Goal: Information Seeking & Learning: Find specific page/section

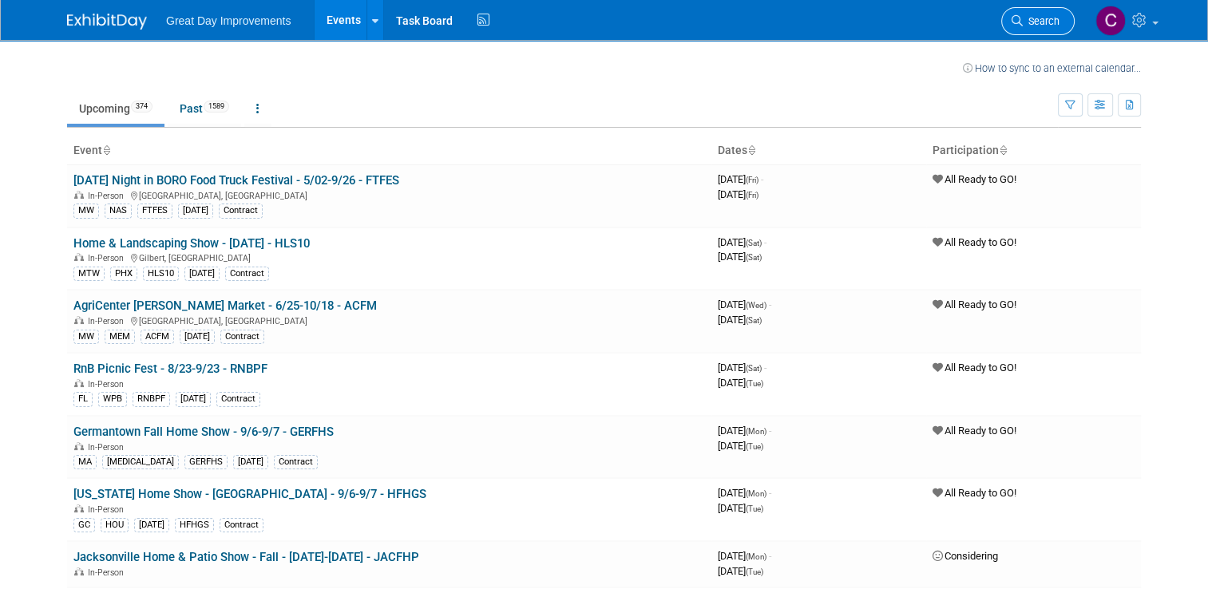
click at [1039, 15] on span "Search" at bounding box center [1041, 21] width 37 height 12
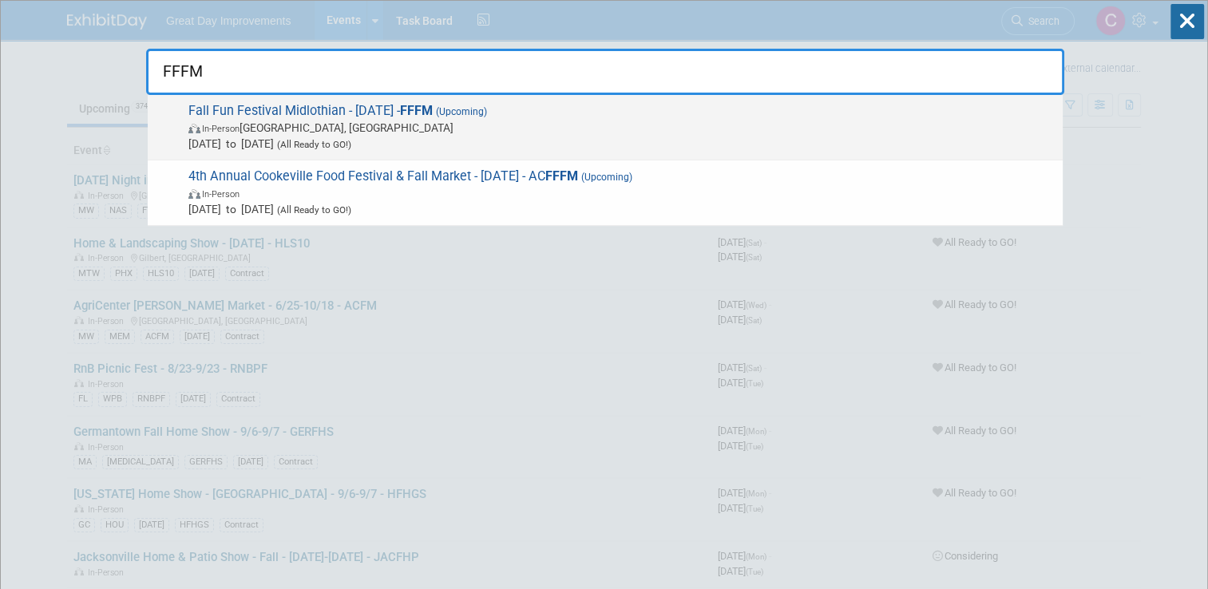
type input "FFFM"
click at [289, 120] on span "In-Person Midlothian, TX" at bounding box center [621, 128] width 866 height 16
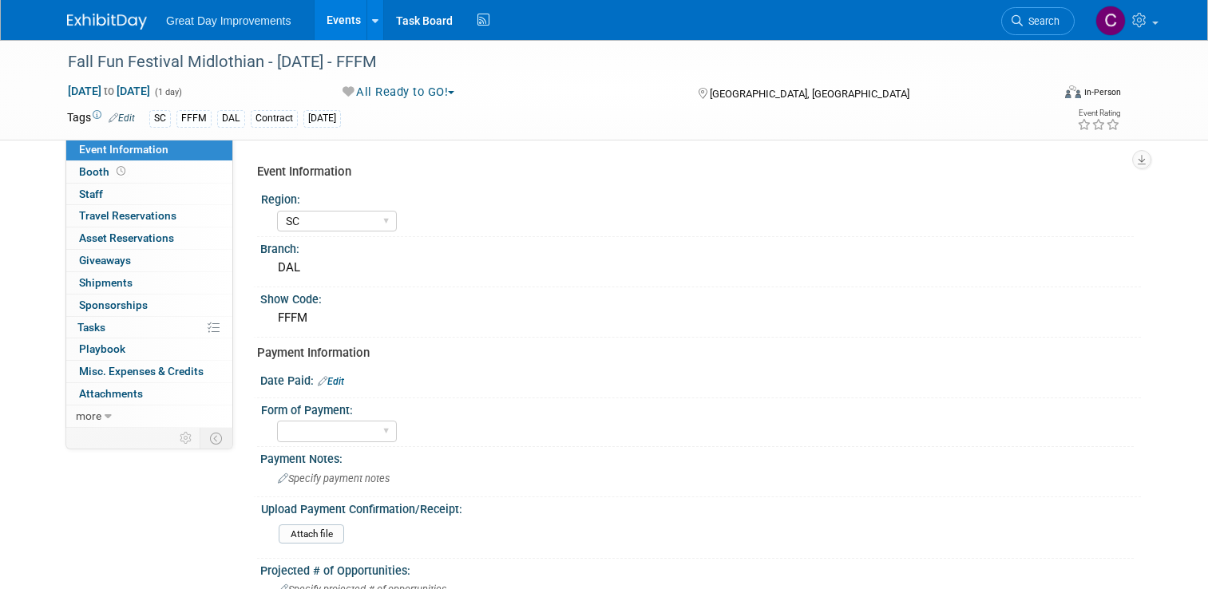
select select "SC"
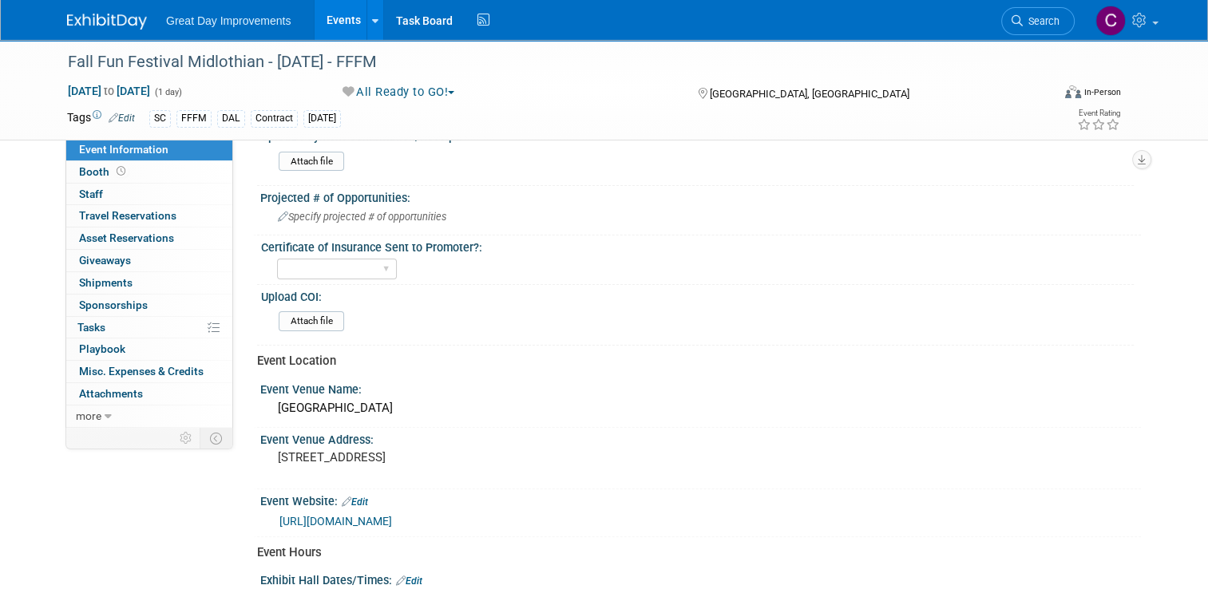
scroll to position [399, 0]
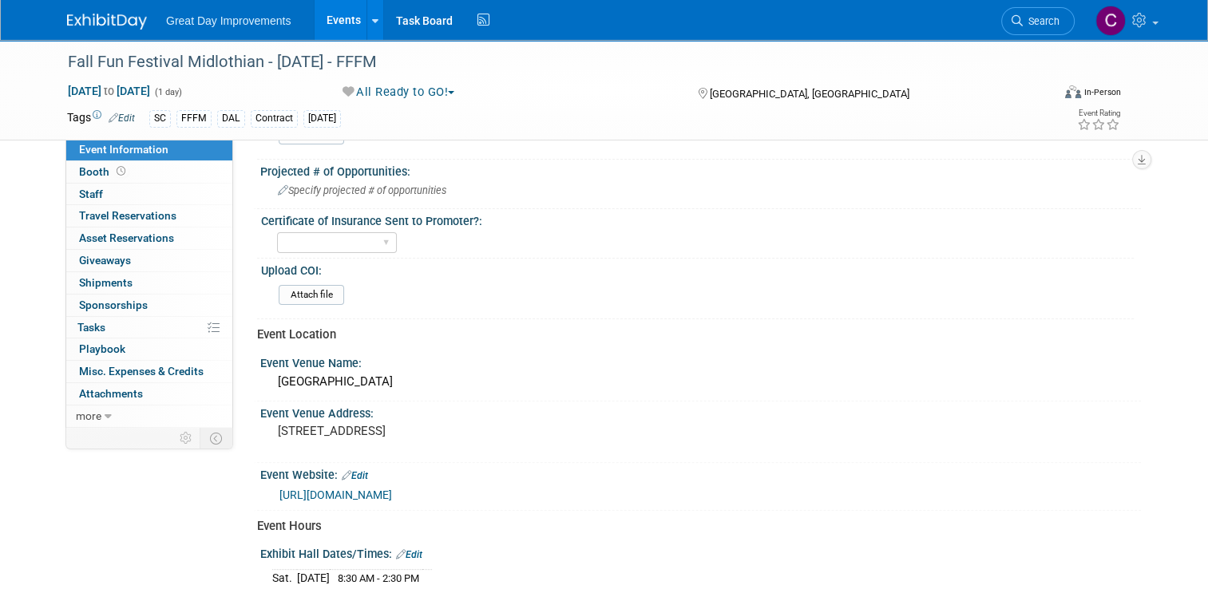
click at [347, 489] on link "[URL][DOMAIN_NAME]" at bounding box center [336, 495] width 113 height 13
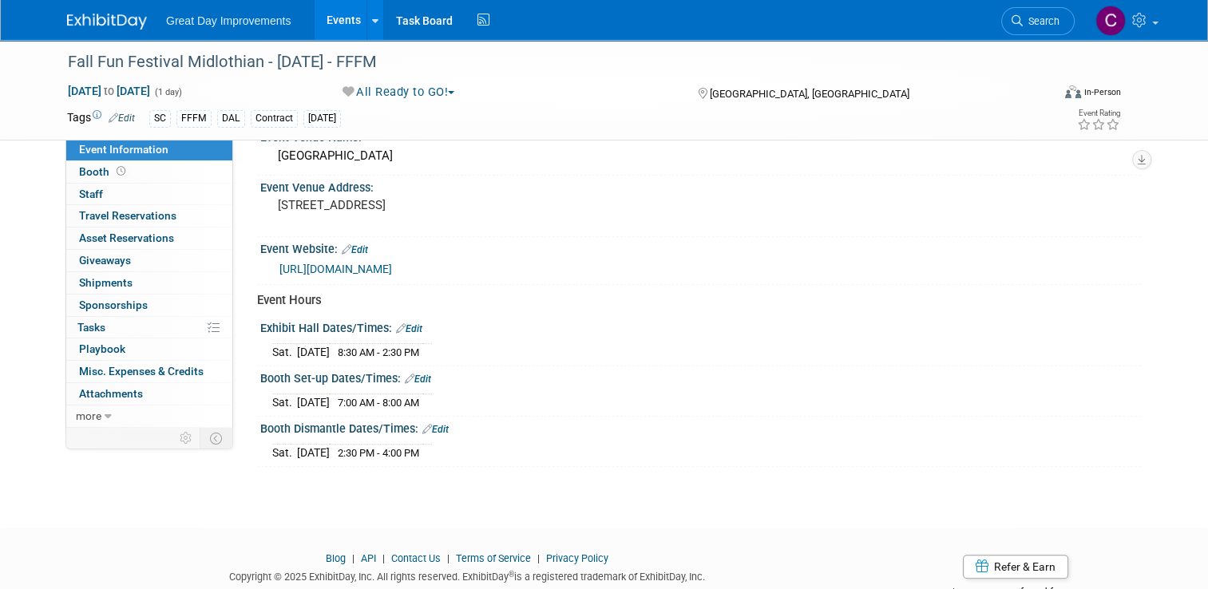
scroll to position [639, 0]
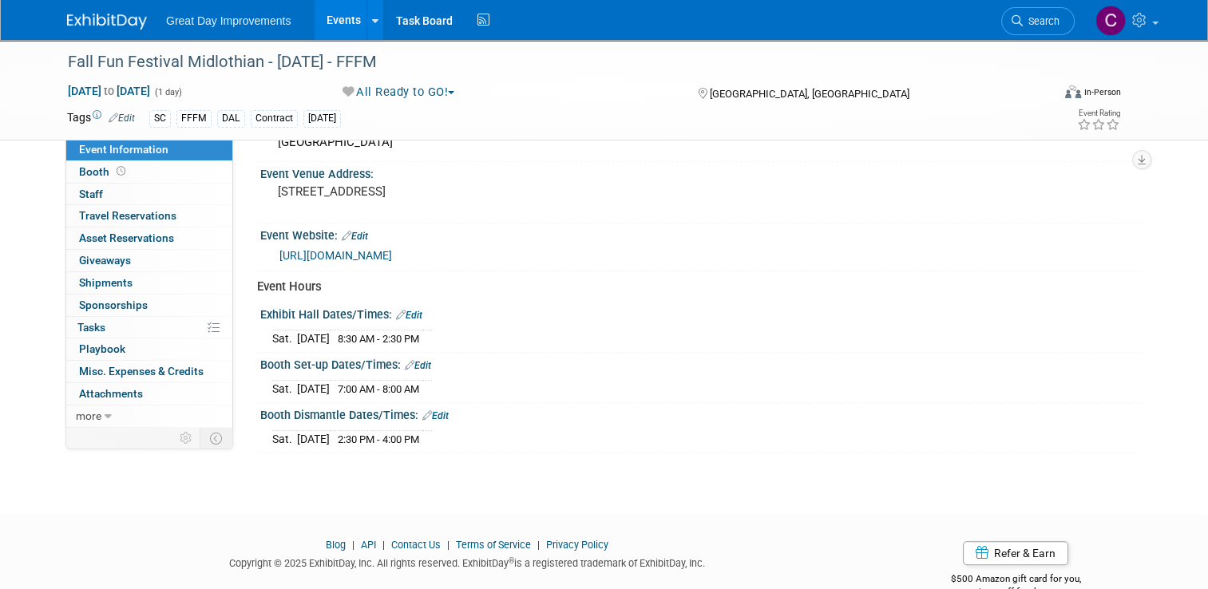
click at [347, 249] on link "[URL][DOMAIN_NAME]" at bounding box center [336, 255] width 113 height 13
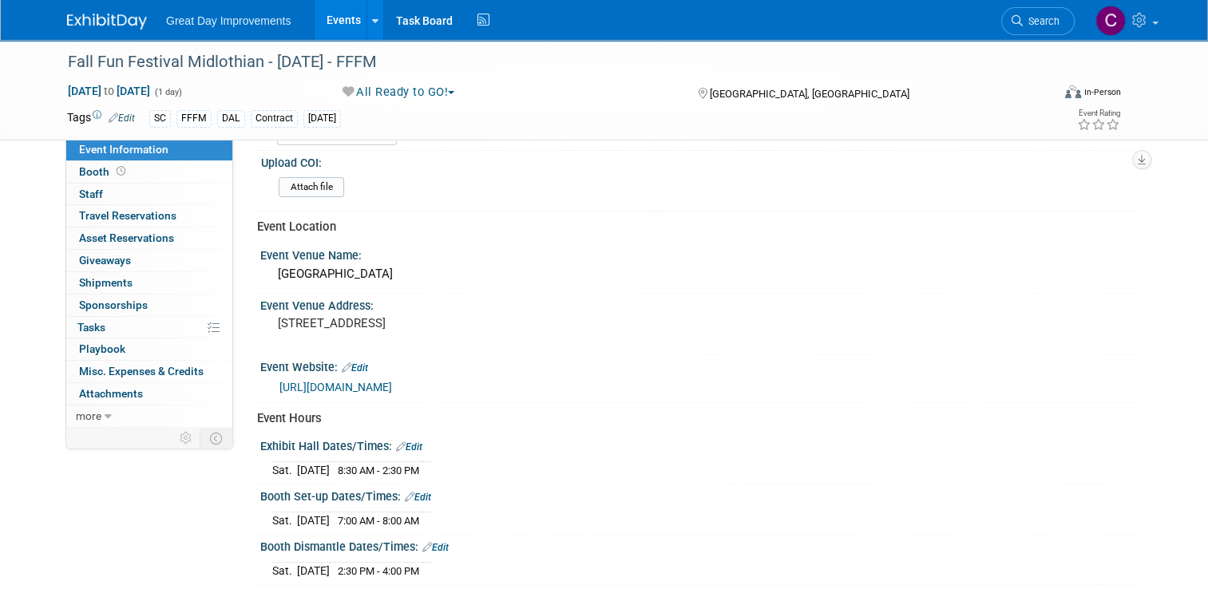
scroll to position [479, 0]
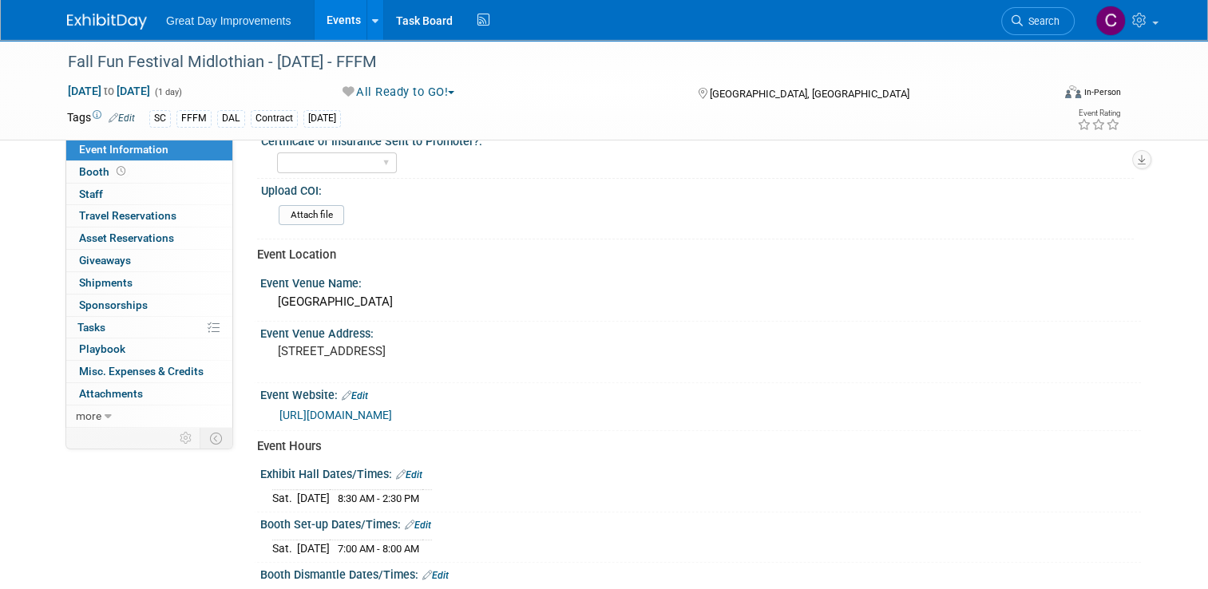
click at [367, 409] on link "[URL][DOMAIN_NAME]" at bounding box center [336, 415] width 113 height 13
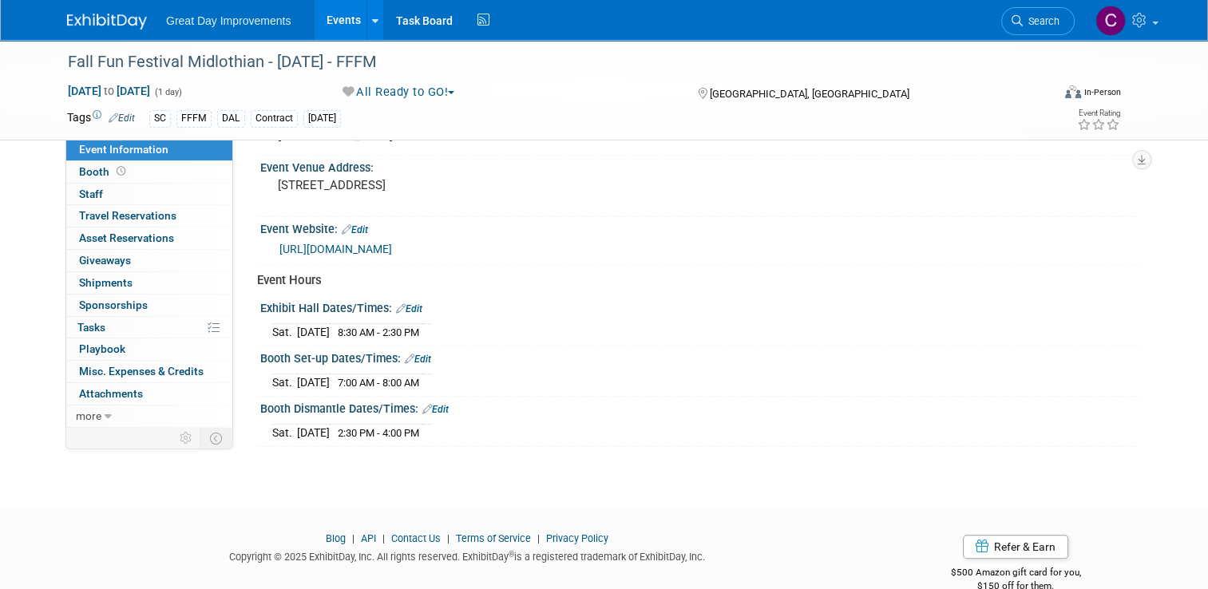
scroll to position [667, 0]
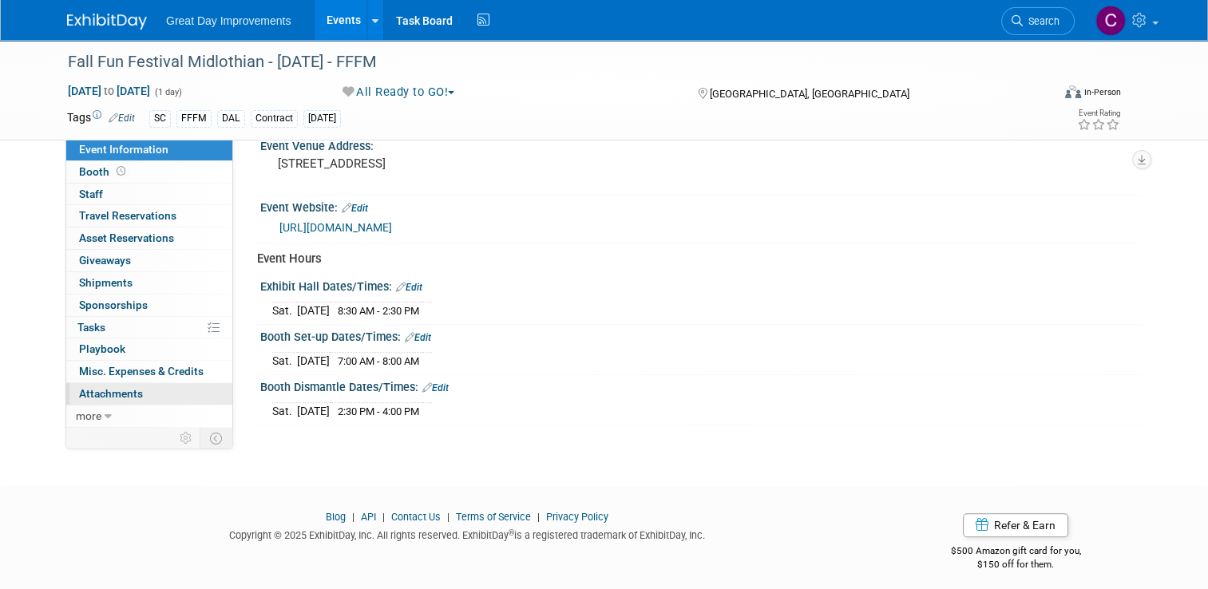
click at [135, 385] on link "0 Attachments 0" at bounding box center [149, 394] width 166 height 22
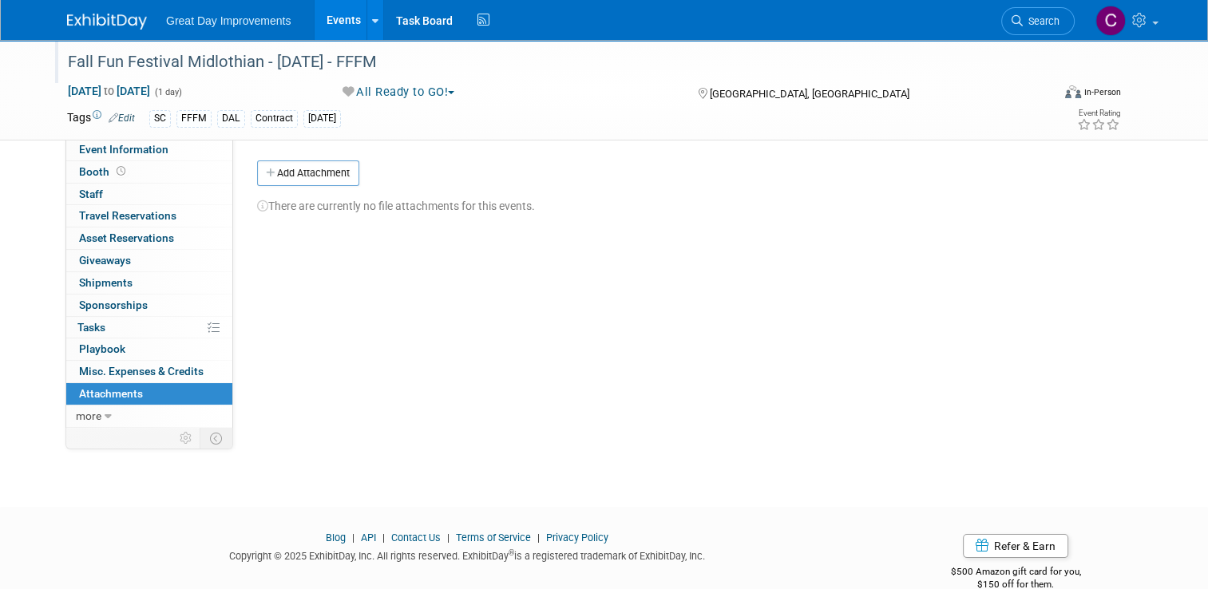
drag, startPoint x: 335, startPoint y: 60, endPoint x: 396, endPoint y: 61, distance: 61.5
click at [396, 61] on div "Fall Fun Festival Midlothian - [DATE] - FFFM" at bounding box center [546, 62] width 969 height 29
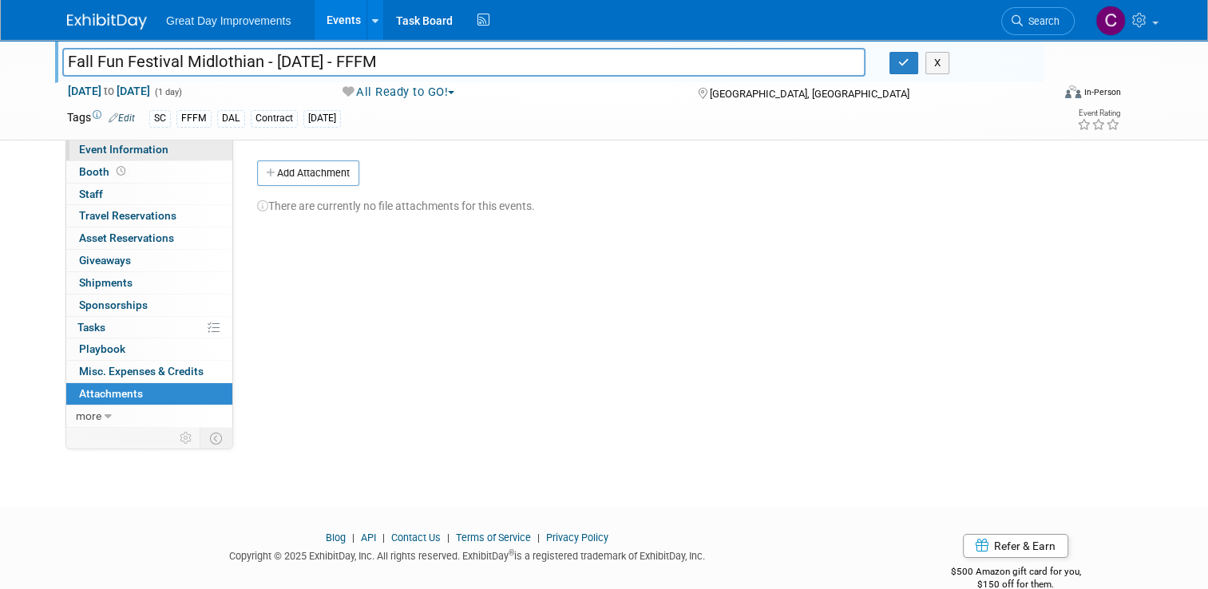
click at [117, 155] on span "Event Information" at bounding box center [123, 149] width 89 height 13
select select "SC"
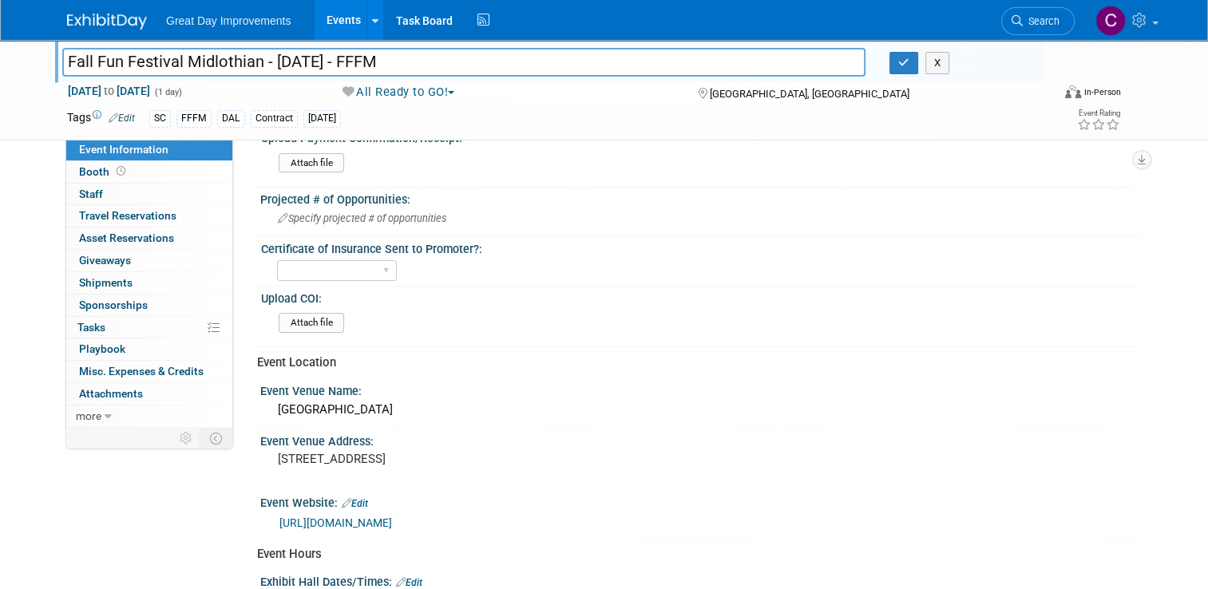
scroll to position [399, 0]
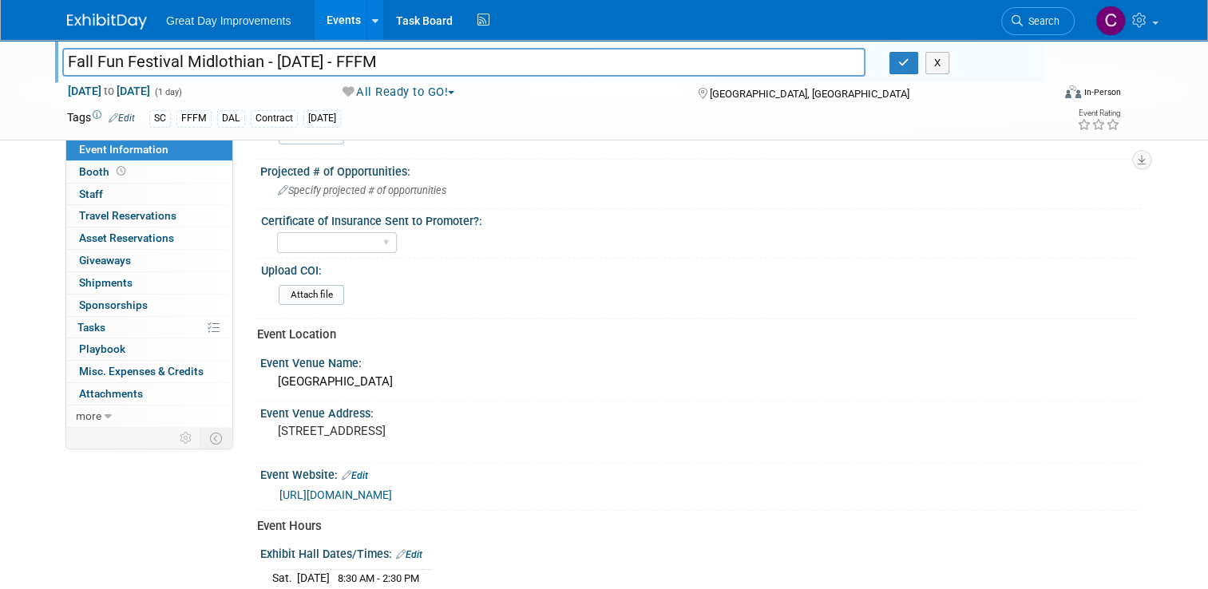
click at [334, 491] on link "[URL][DOMAIN_NAME]" at bounding box center [336, 495] width 113 height 13
click at [1023, 22] on icon at bounding box center [1017, 20] width 11 height 11
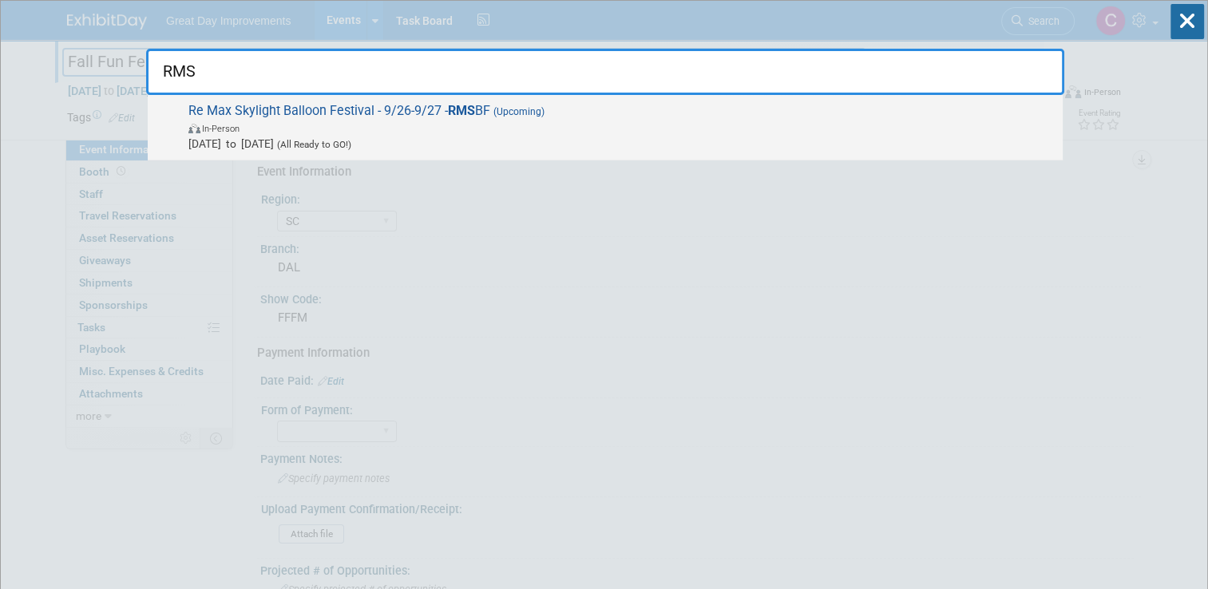
type input "RMS"
click at [280, 118] on span "Re Max Skylight Balloon Festival - 9/26-9/27 - RMS BF (Upcoming) In-Person [DAT…" at bounding box center [619, 127] width 871 height 49
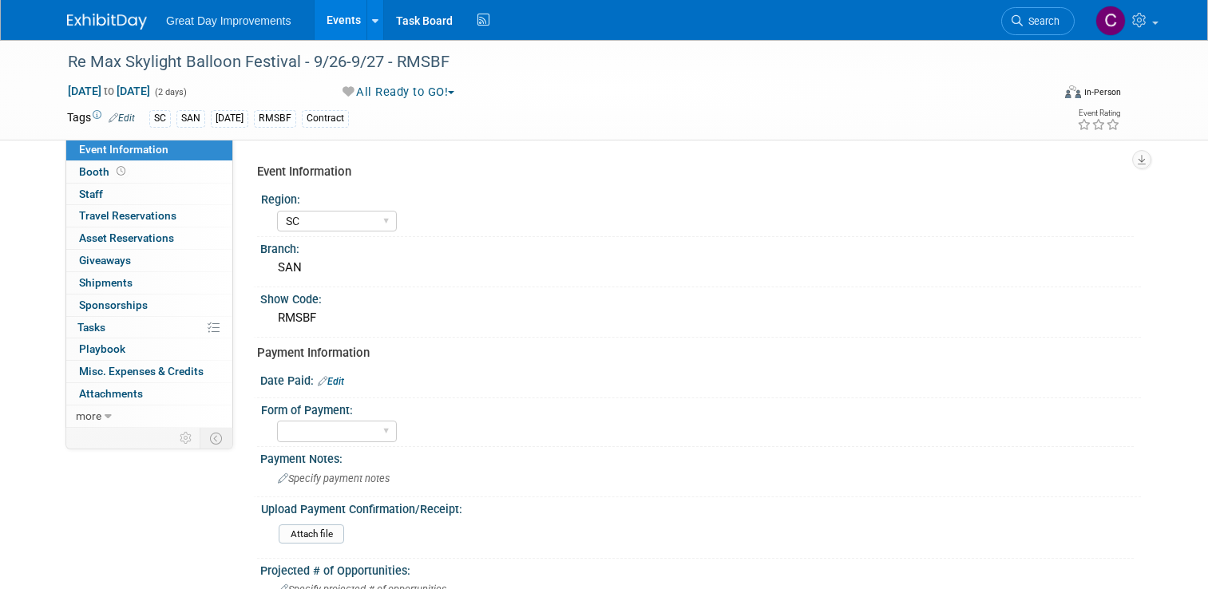
select select "SC"
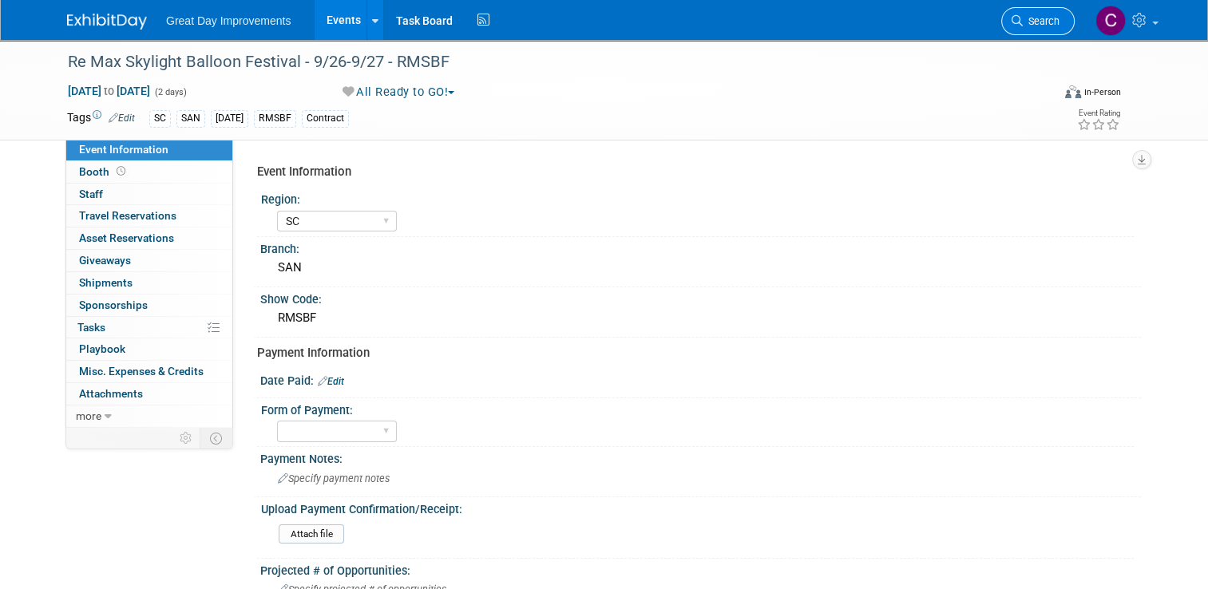
click at [1023, 21] on icon at bounding box center [1017, 20] width 11 height 11
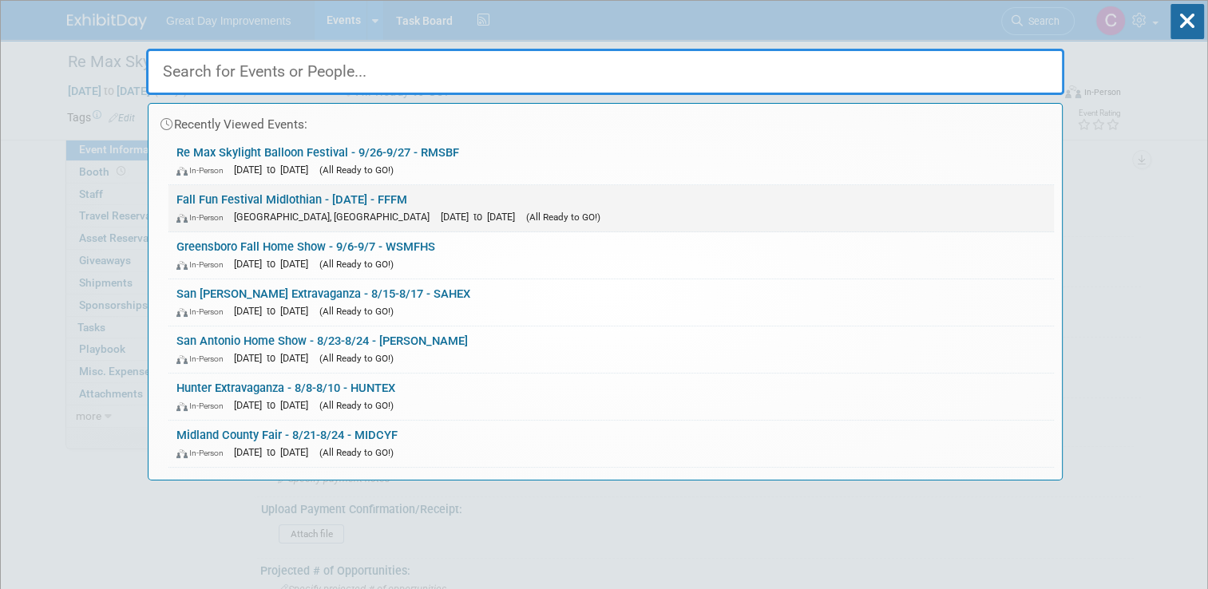
click at [358, 208] on div "In-Person Midlothian, TX Sep 27, 2025 to Sep 27, 2025 (All Ready to GO!)" at bounding box center [611, 216] width 870 height 17
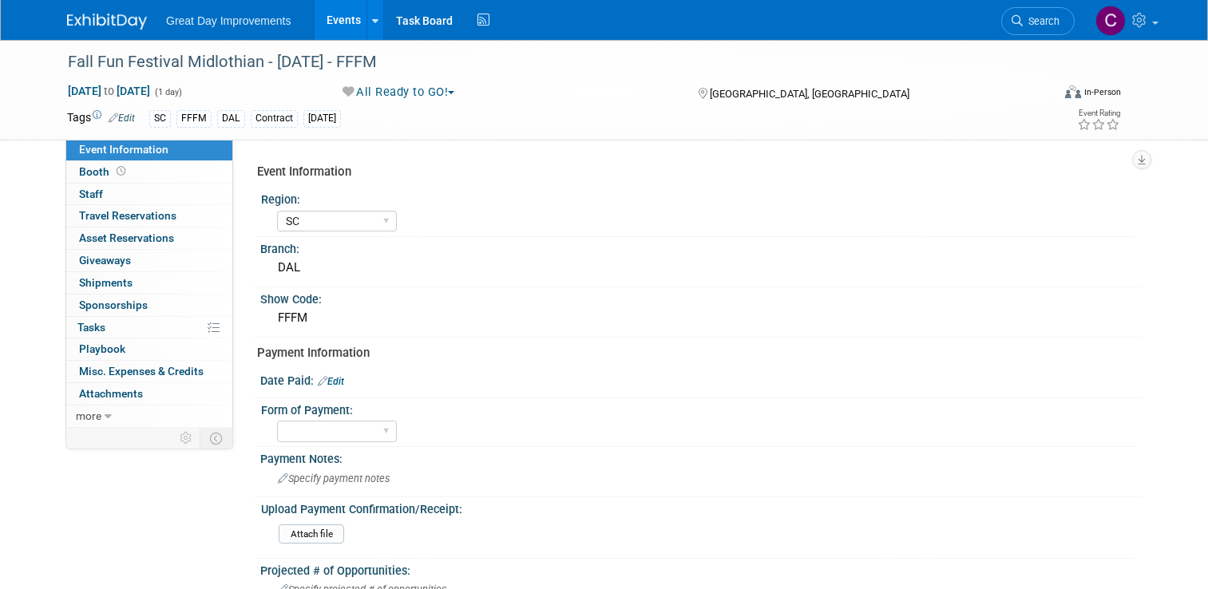
select select "SC"
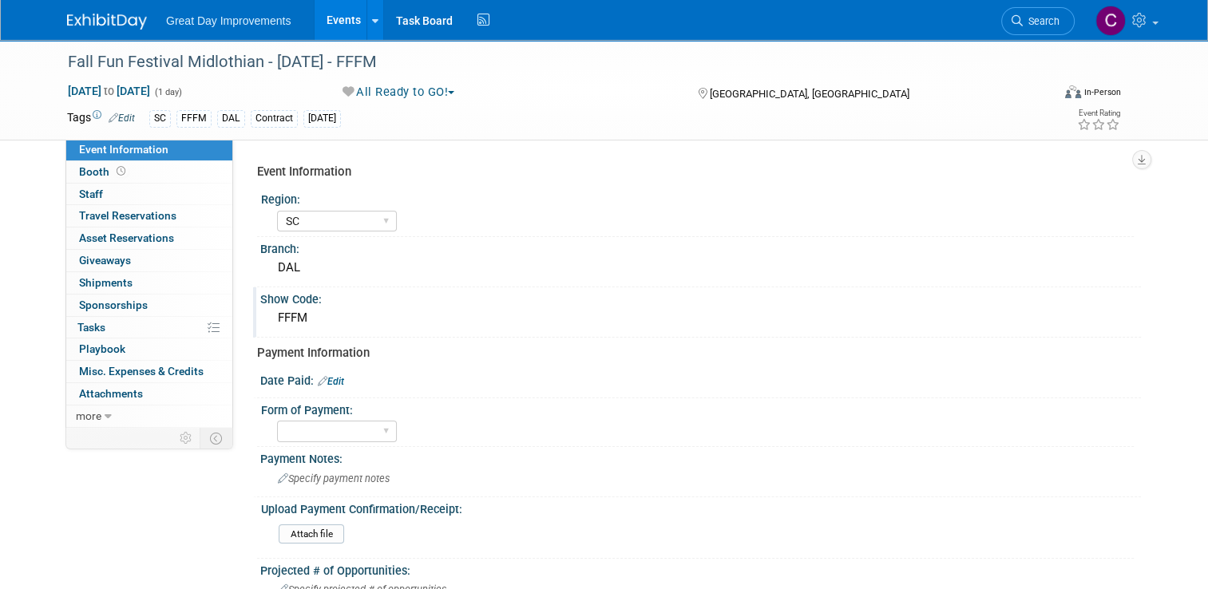
drag, startPoint x: 247, startPoint y: 295, endPoint x: 321, endPoint y: 319, distance: 78.0
click at [321, 319] on div "Show Code: FFFM" at bounding box center [697, 312] width 888 height 50
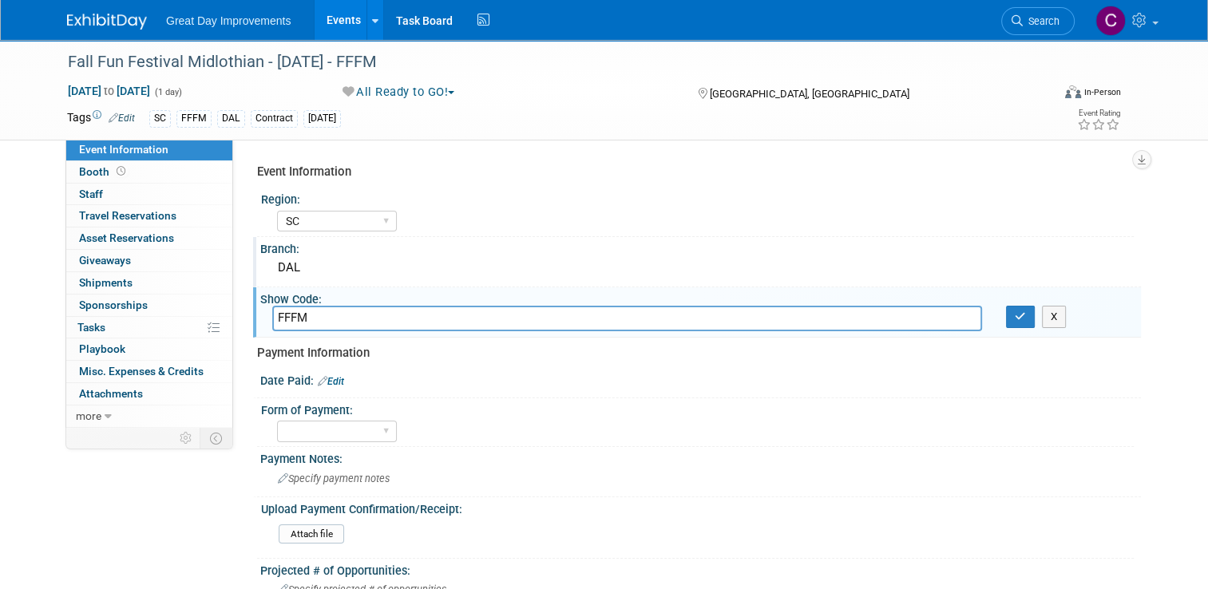
click at [262, 284] on div "Branch: DAL" at bounding box center [697, 262] width 888 height 50
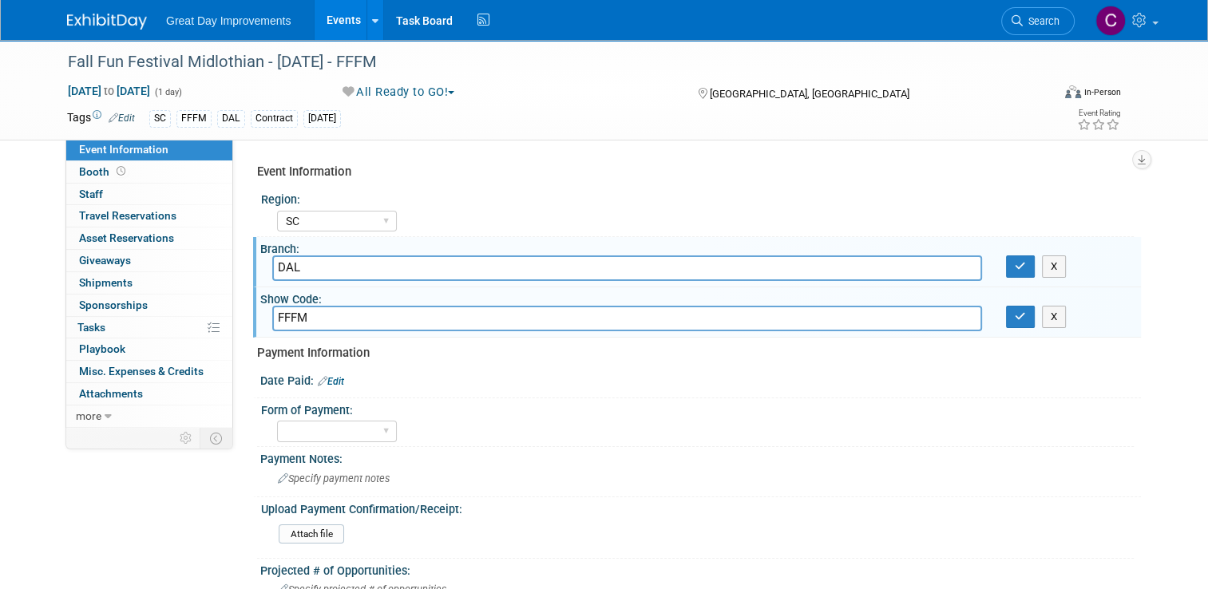
click at [240, 321] on div "Event Information Region: GC MA MW MTW NE NEW OV PL PNW SA SE SC UMW FL Branch:…" at bounding box center [687, 282] width 908 height 287
click at [1153, 433] on div "Event Information Event Info Booth Booth 0 Staff 0 Staff 0 Travel Reservations …" at bounding box center [604, 566] width 1098 height 1053
click at [1061, 315] on button "X" at bounding box center [1054, 317] width 25 height 22
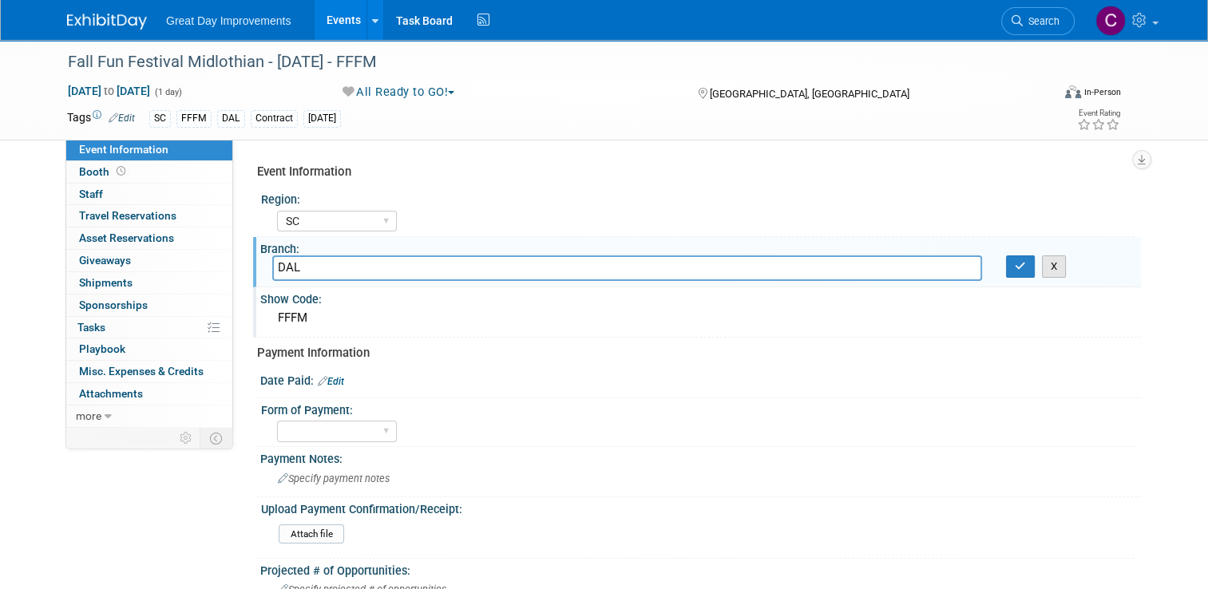
click at [1061, 271] on button "X" at bounding box center [1054, 267] width 25 height 22
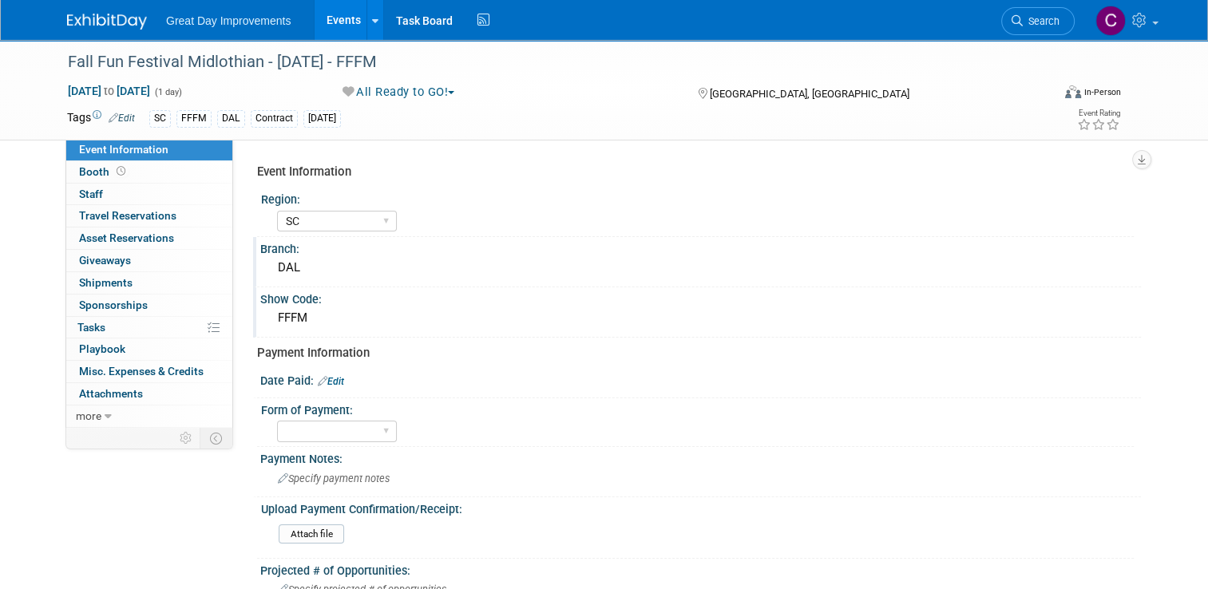
click at [19, 482] on div "Fall Fun Festival Midlothian - 9/27/25 - FFFM Sep 27, 2025 to Sep 27, 2025 (1 d…" at bounding box center [604, 582] width 1208 height 1084
